Goal: Task Accomplishment & Management: Manage account settings

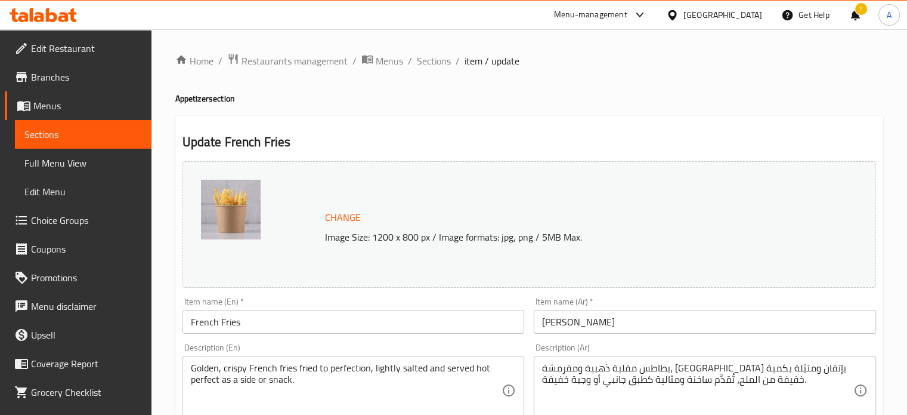
click at [42, 12] on icon at bounding box center [43, 15] width 67 height 14
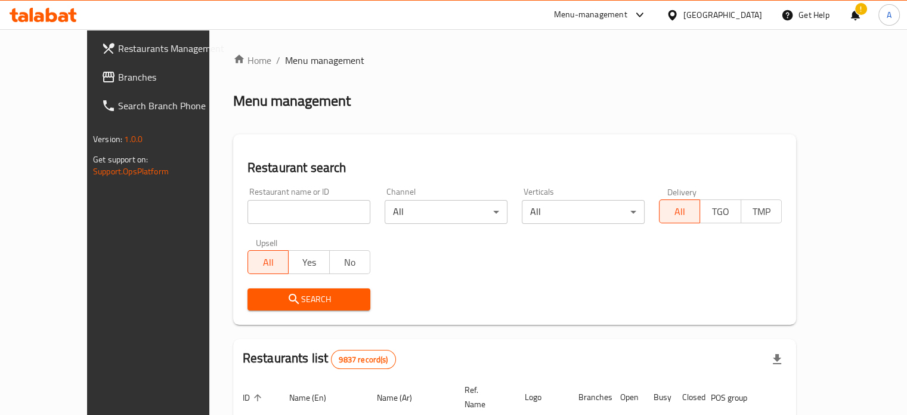
click at [296, 218] on div at bounding box center [453, 207] width 907 height 415
click at [267, 209] on input "search" at bounding box center [309, 212] width 123 height 24
type input "94 grams"
click button "Search" at bounding box center [309, 299] width 123 height 22
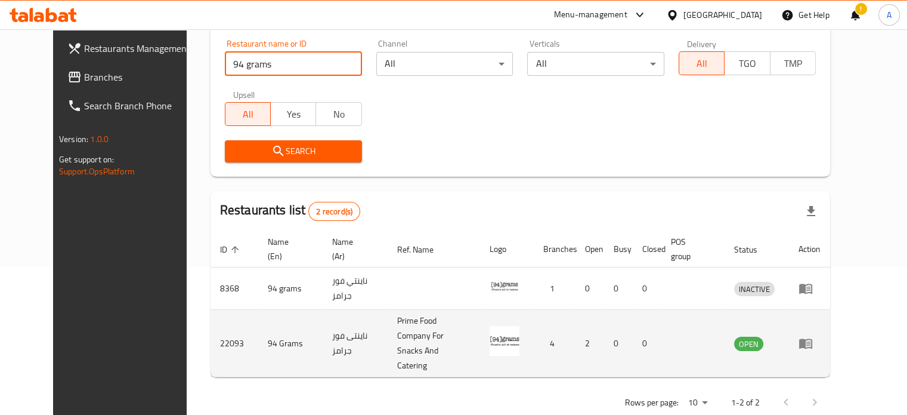
scroll to position [149, 0]
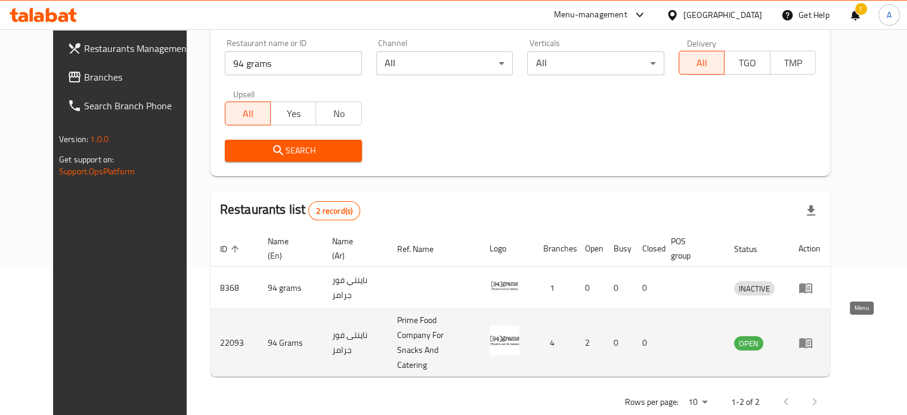
click at [811, 341] on icon "enhanced table" at bounding box center [808, 343] width 4 height 5
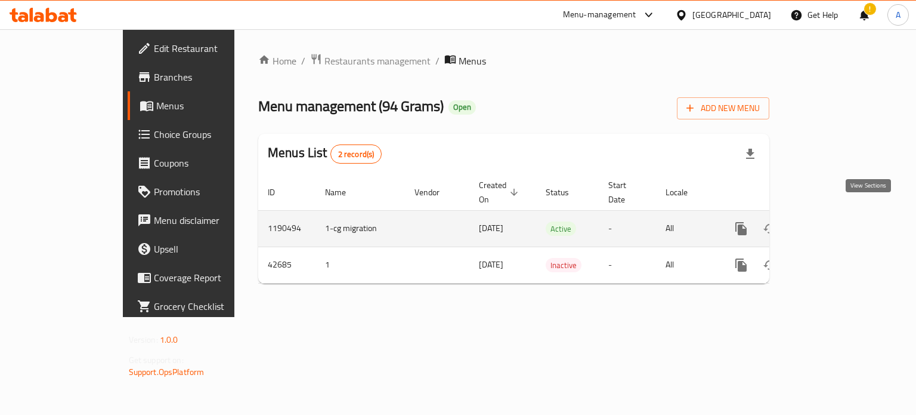
click at [834, 221] on icon "enhanced table" at bounding box center [827, 228] width 14 height 14
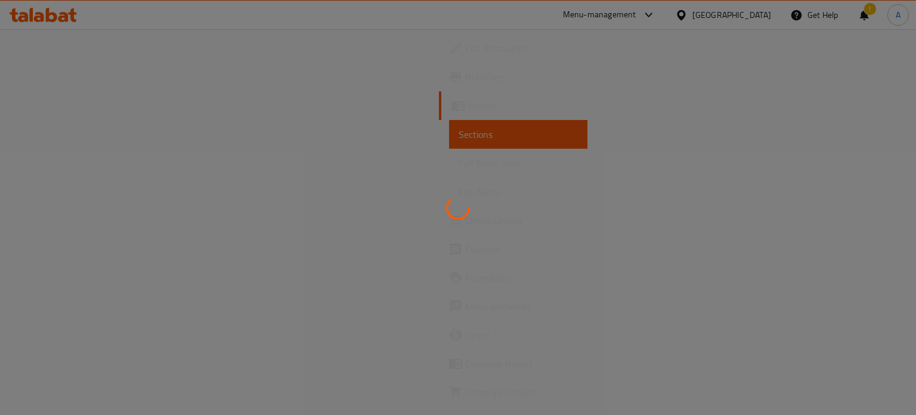
click at [58, 83] on div at bounding box center [458, 207] width 916 height 415
click at [58, 77] on div at bounding box center [458, 207] width 916 height 415
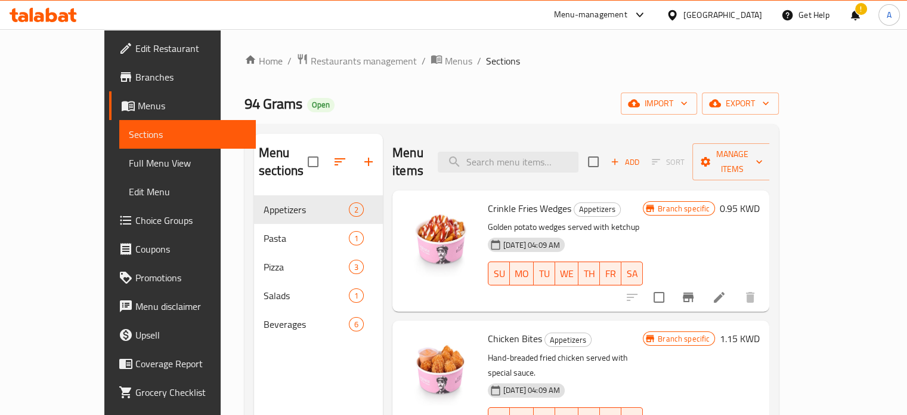
click at [135, 81] on span "Branches" at bounding box center [190, 77] width 111 height 14
